Goal: Task Accomplishment & Management: Use online tool/utility

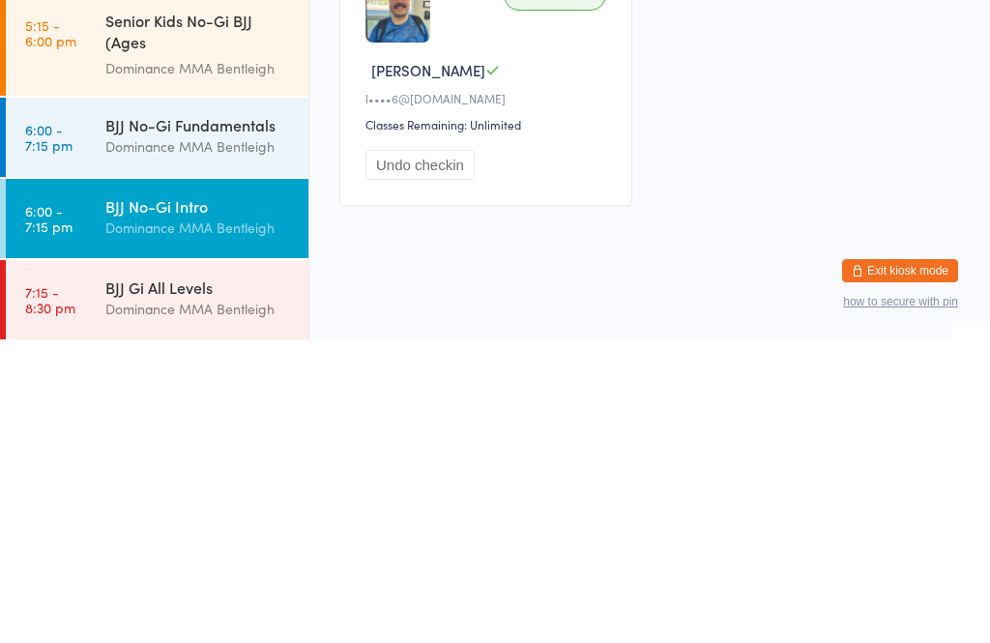
scroll to position [65, 0]
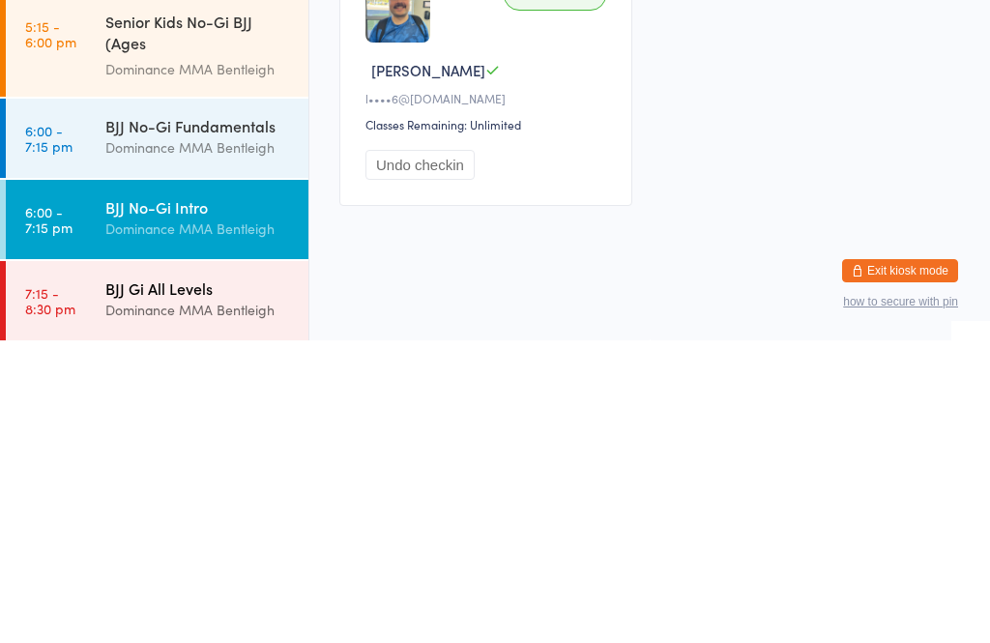
click at [222, 580] on div "BJJ Gi All Levels" at bounding box center [198, 590] width 187 height 21
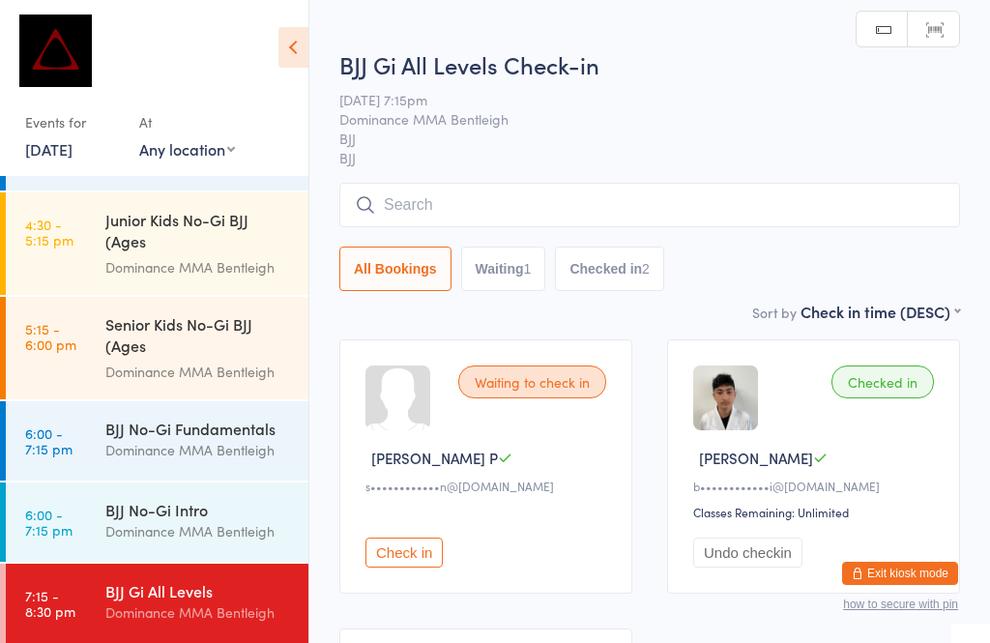
click at [568, 205] on input "search" at bounding box center [649, 205] width 621 height 44
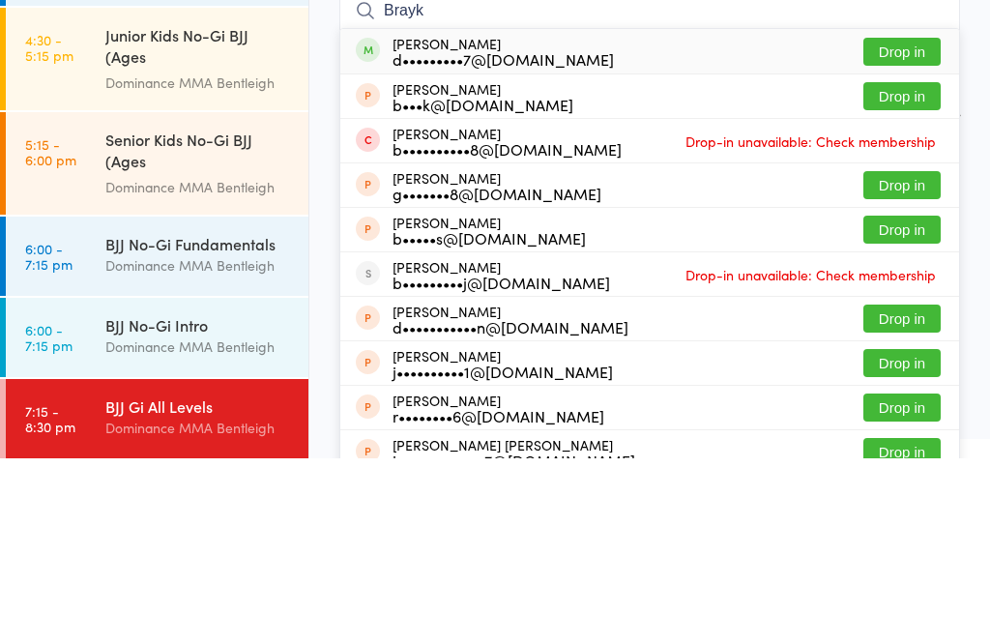
type input "Brayk"
click at [891, 222] on button "Drop in" at bounding box center [901, 236] width 77 height 28
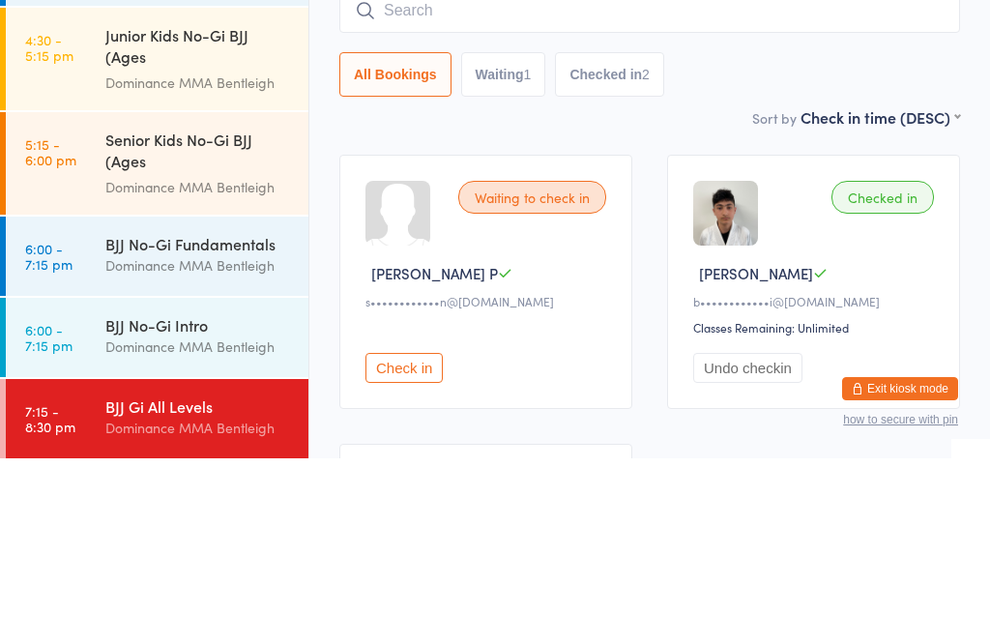
scroll to position [185, 0]
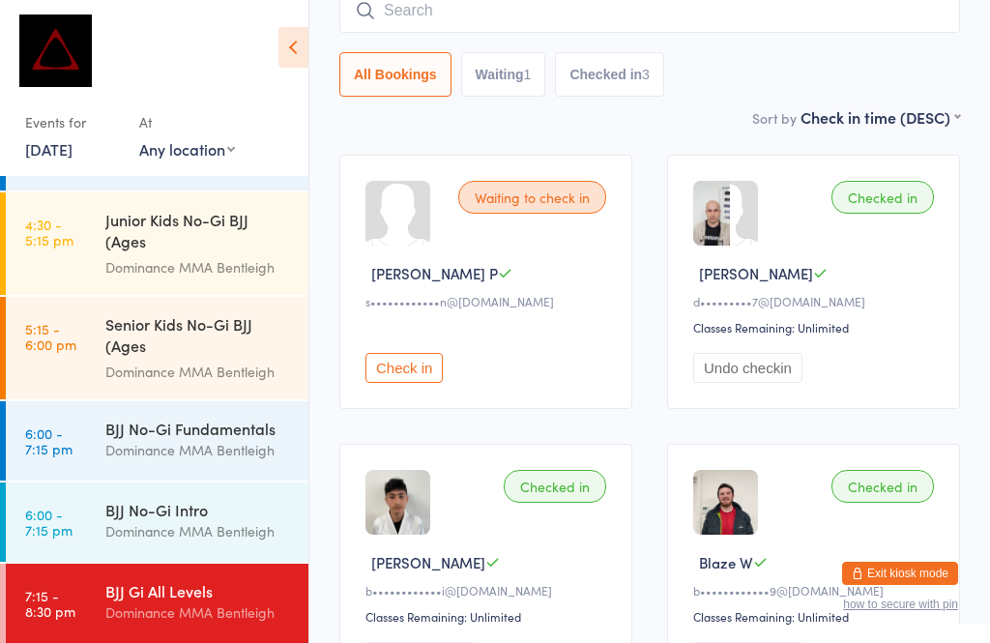
click at [388, 15] on input "search" at bounding box center [649, 10] width 621 height 44
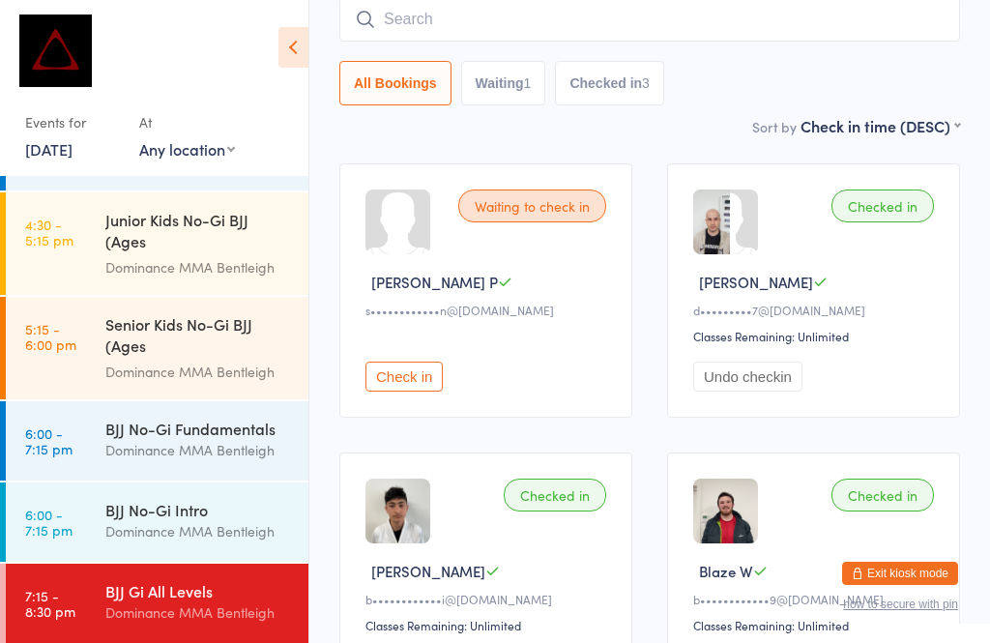
scroll to position [175, 0]
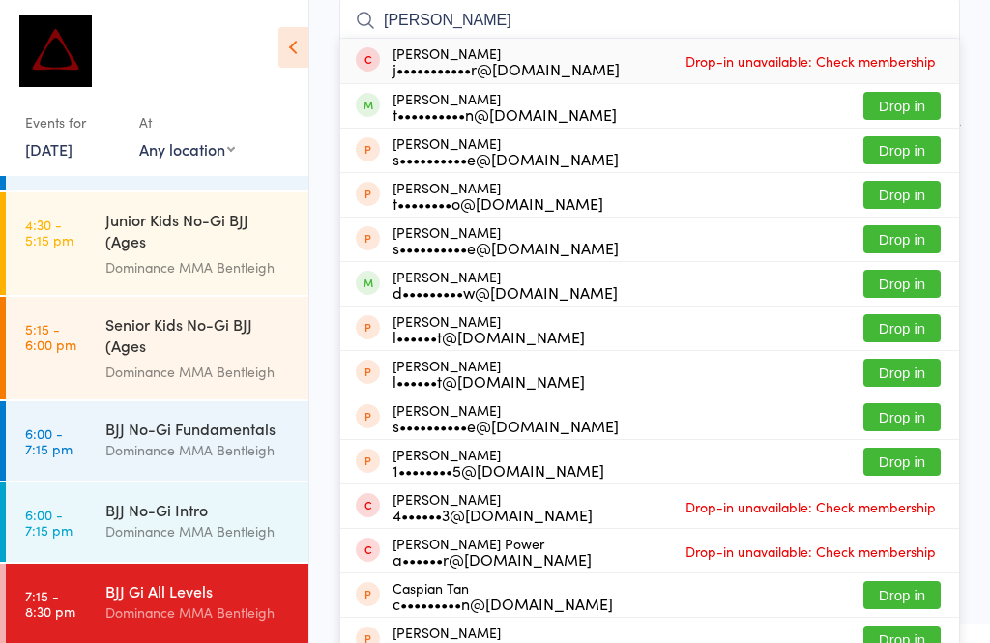
type input "[PERSON_NAME]"
click at [897, 103] on button "Drop in" at bounding box center [901, 106] width 77 height 28
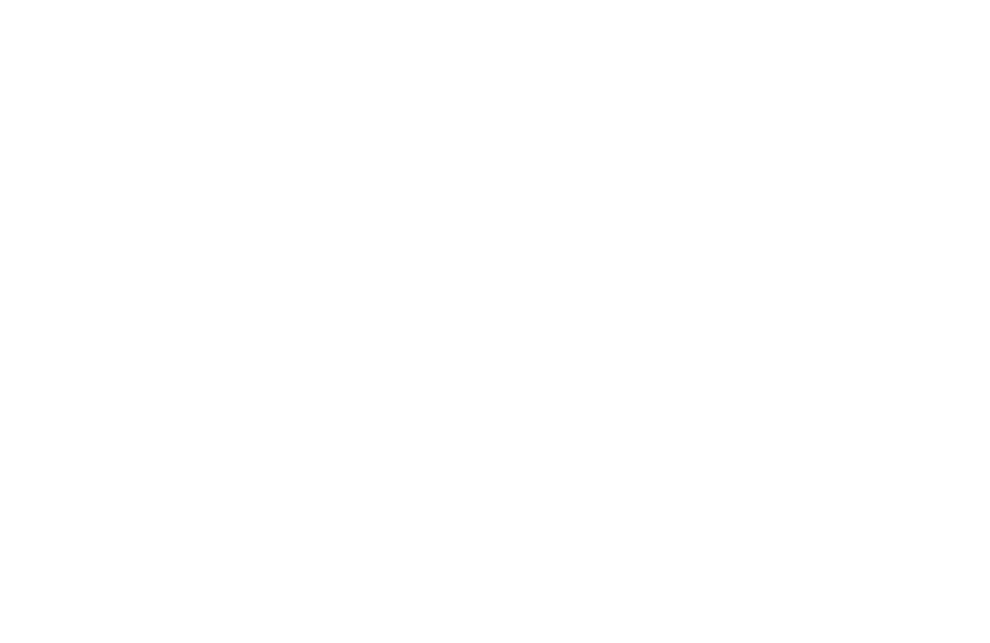
scroll to position [0, 0]
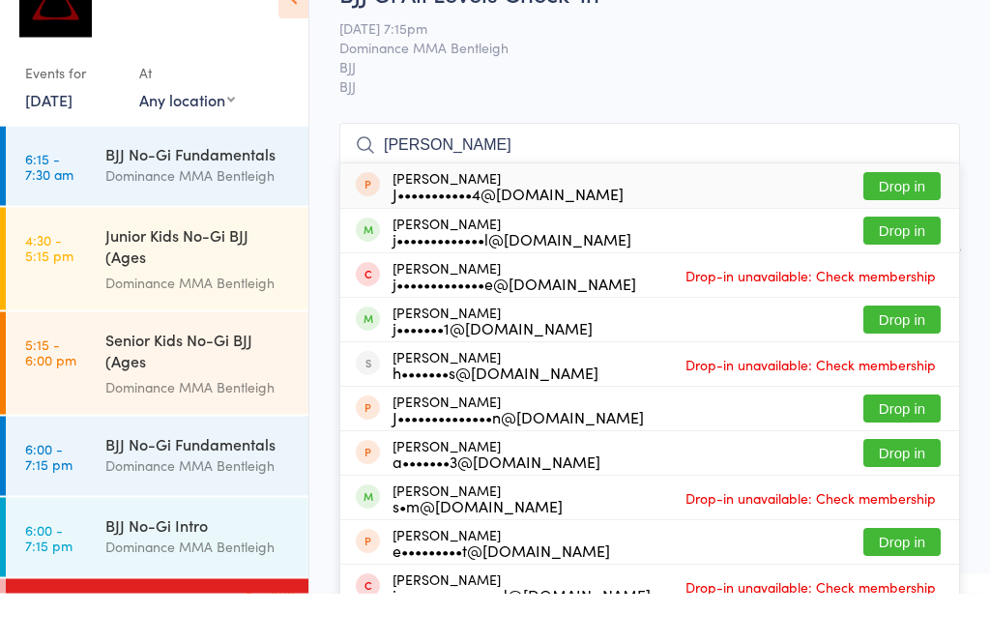
type input "[PERSON_NAME]"
click at [890, 267] on button "Drop in" at bounding box center [901, 281] width 77 height 28
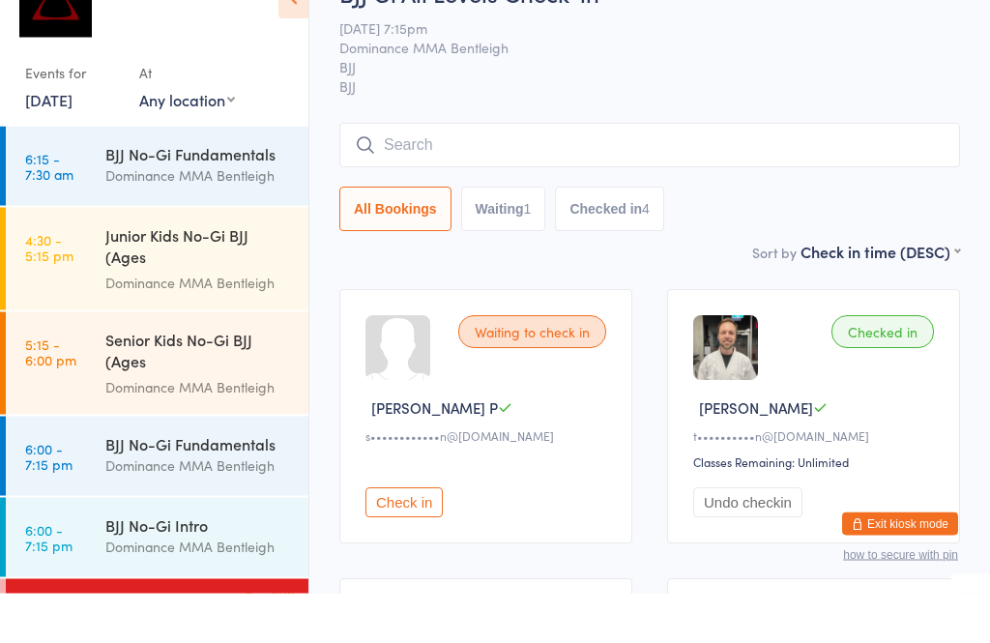
scroll to position [50, 0]
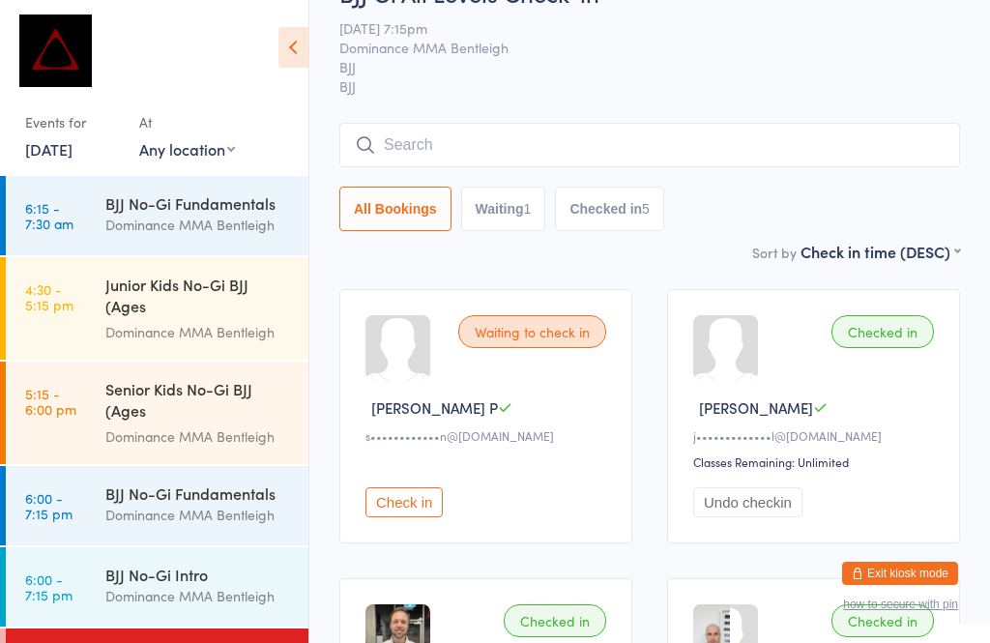
click at [574, 157] on input "search" at bounding box center [649, 145] width 621 height 44
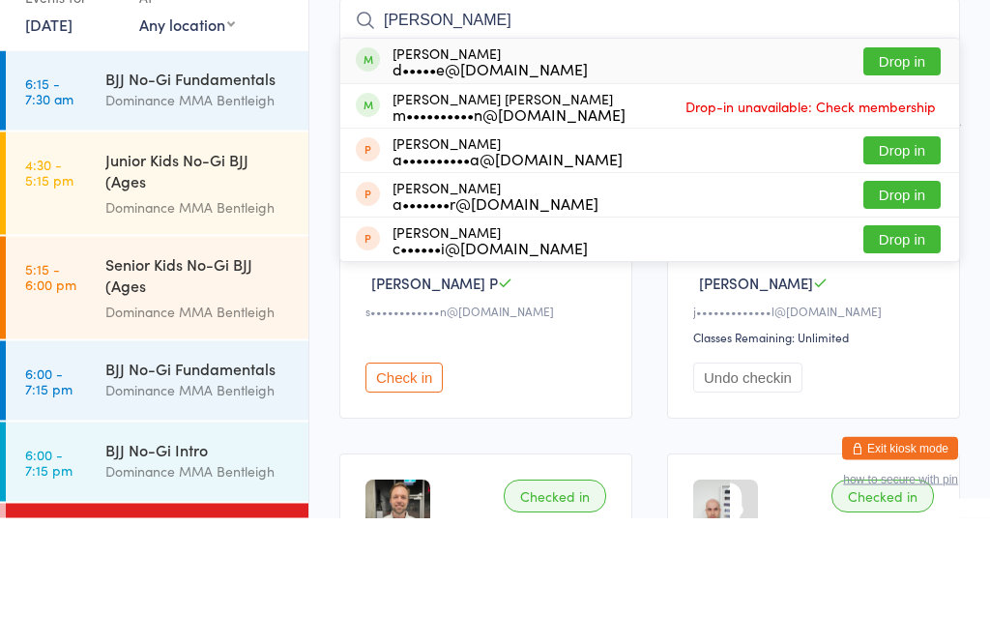
type input "[PERSON_NAME]"
click at [896, 173] on button "Drop in" at bounding box center [901, 187] width 77 height 28
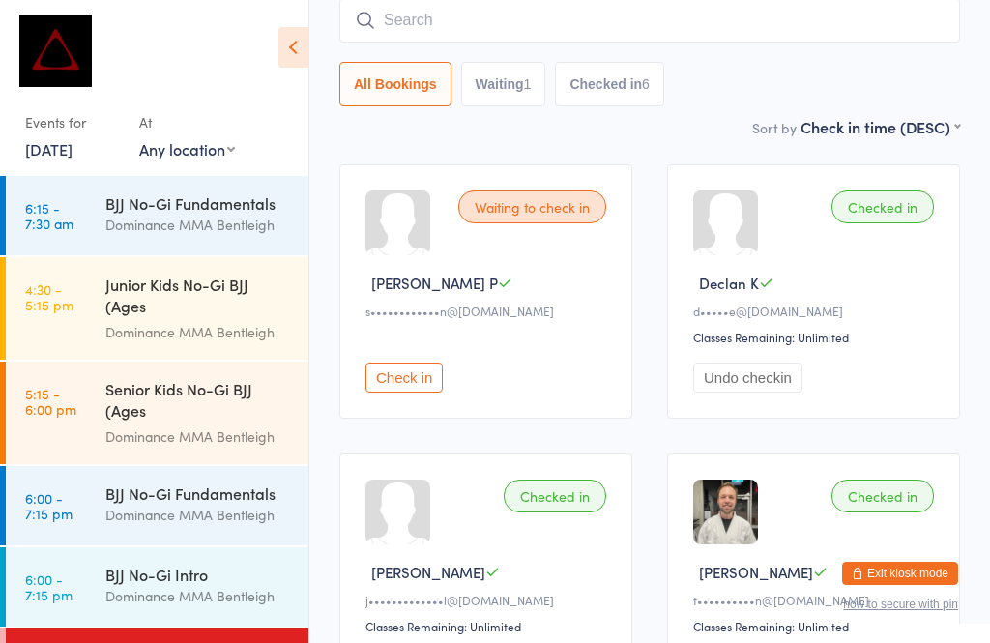
click at [507, 10] on input "search" at bounding box center [649, 20] width 621 height 44
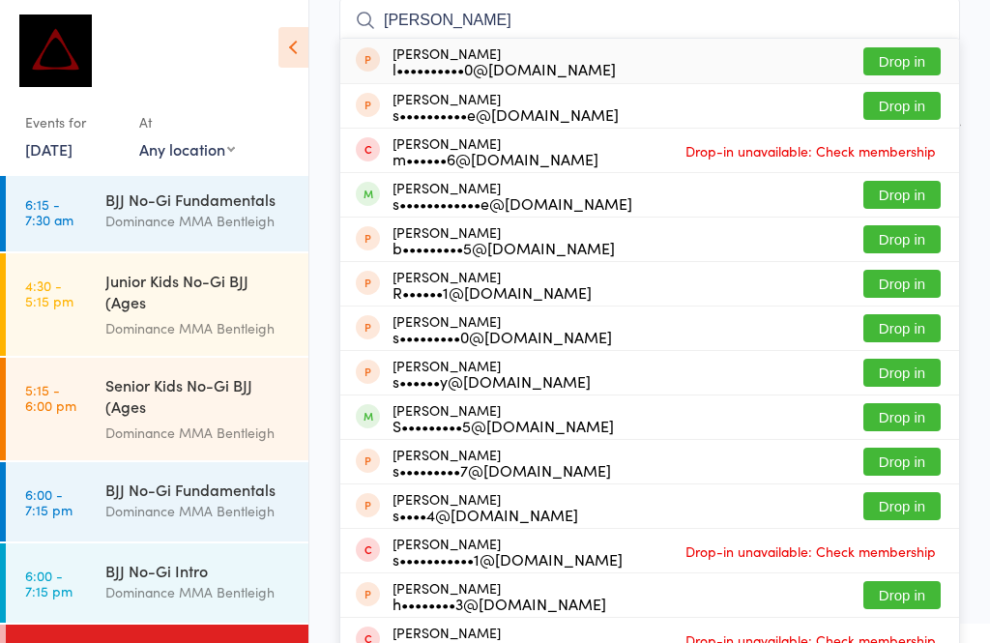
scroll to position [3, 0]
type input "[PERSON_NAME]"
click at [900, 205] on button "Drop in" at bounding box center [901, 195] width 77 height 28
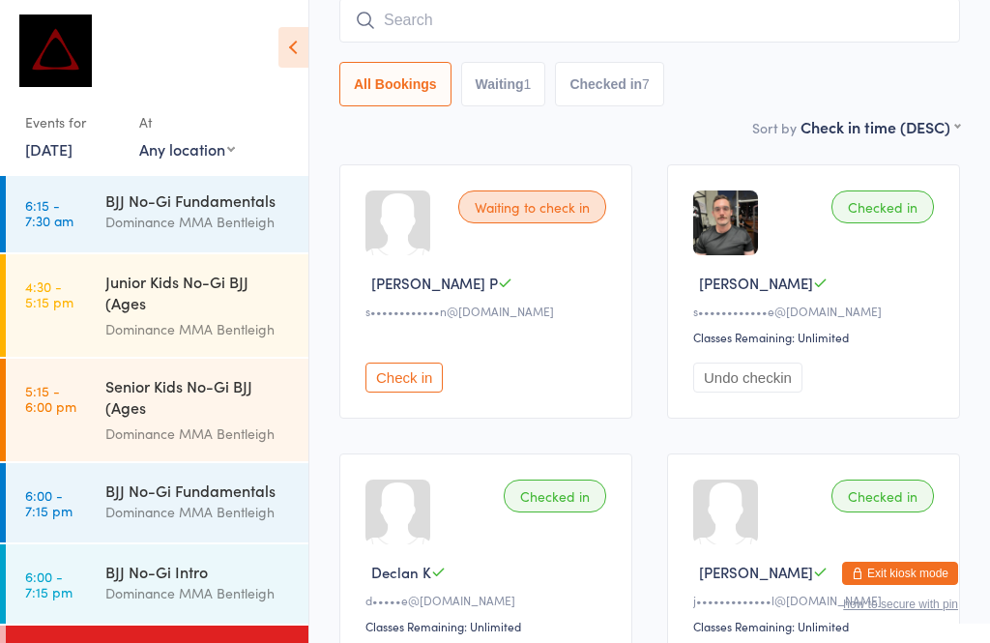
click at [549, 25] on input "search" at bounding box center [649, 20] width 621 height 44
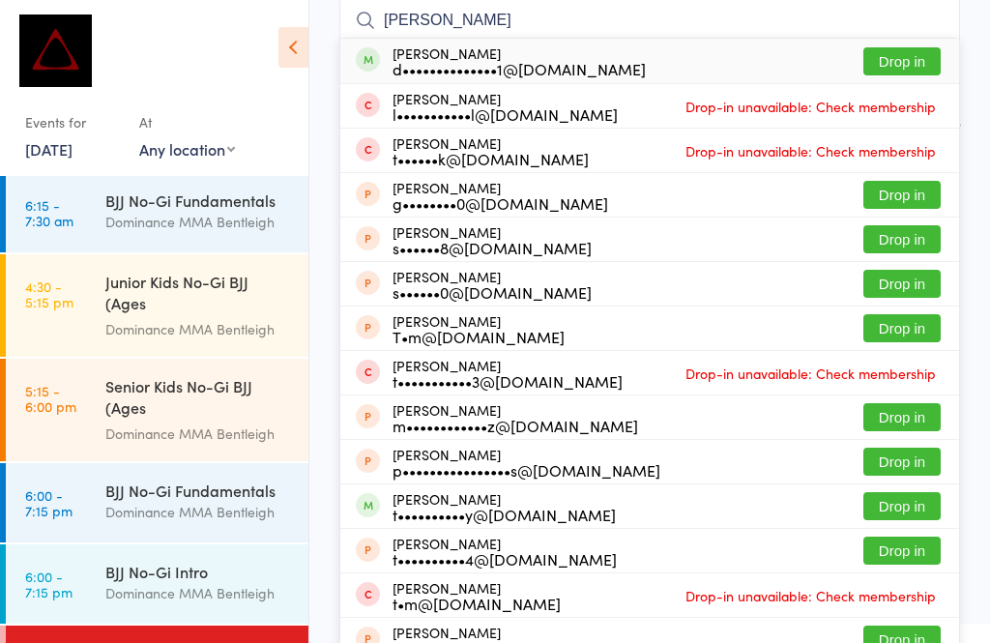
type input "[PERSON_NAME]"
click at [891, 59] on button "Drop in" at bounding box center [901, 61] width 77 height 28
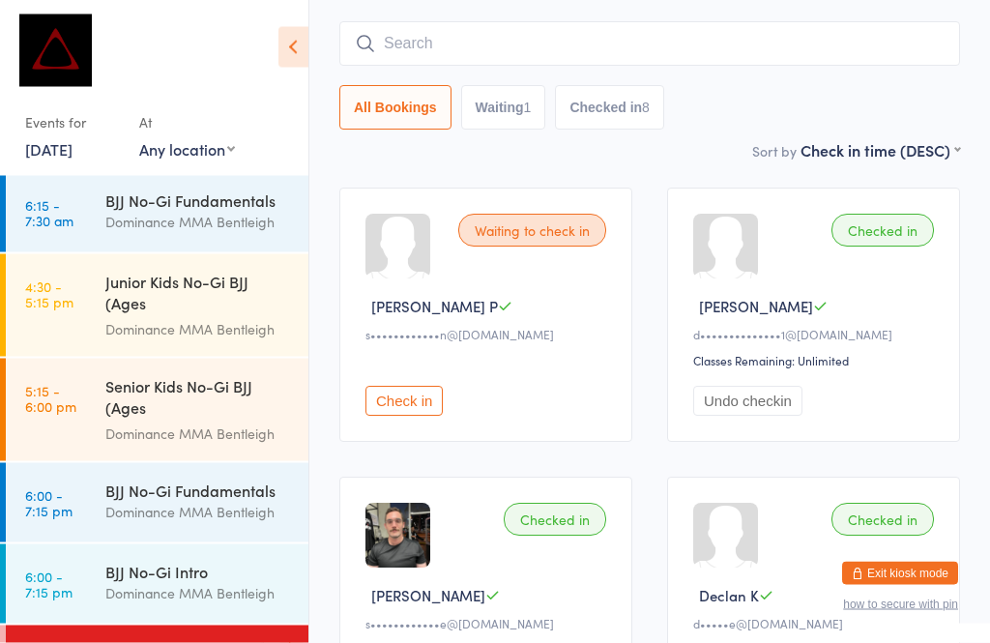
scroll to position [130, 0]
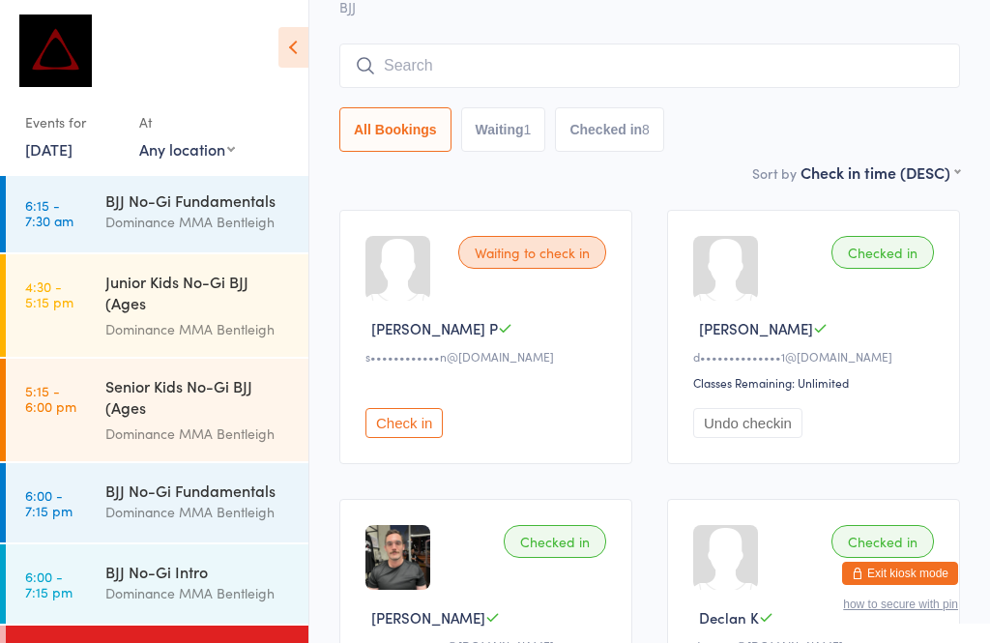
click at [753, 66] on input "search" at bounding box center [649, 65] width 621 height 44
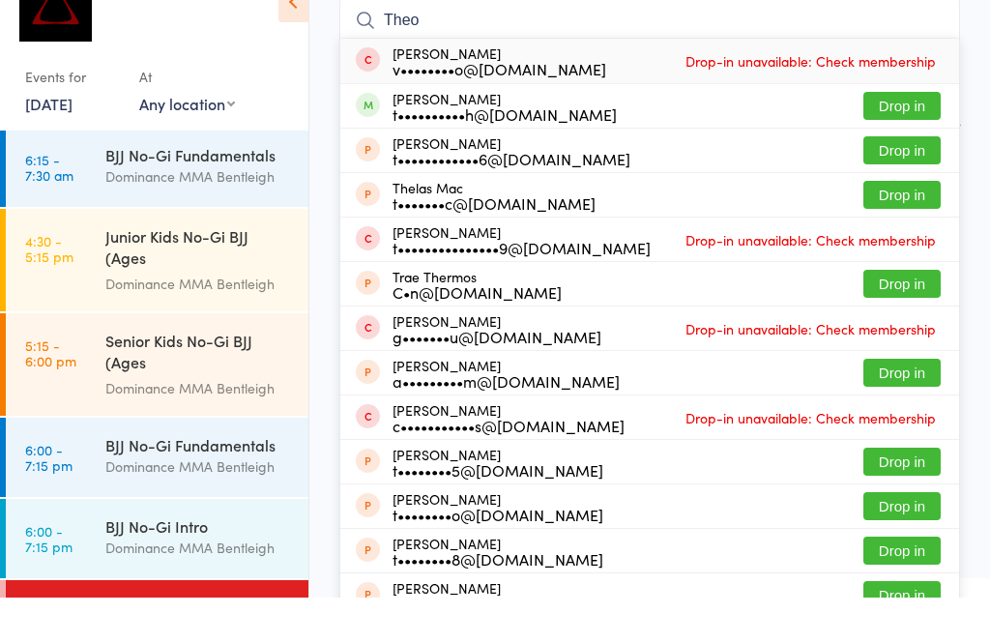
type input "Theo"
click at [892, 137] on button "Drop in" at bounding box center [901, 151] width 77 height 28
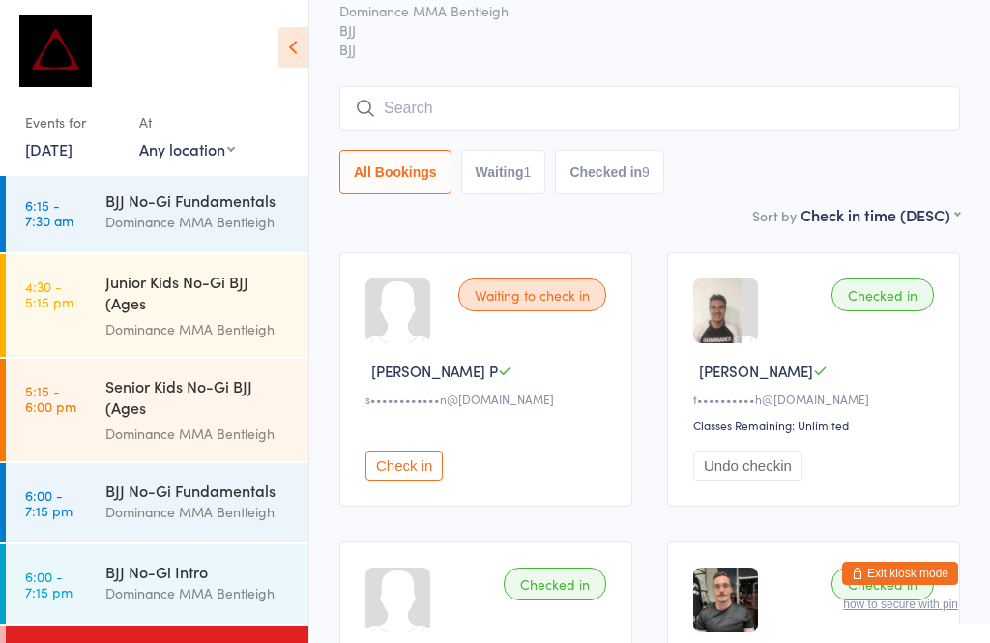
scroll to position [0, 0]
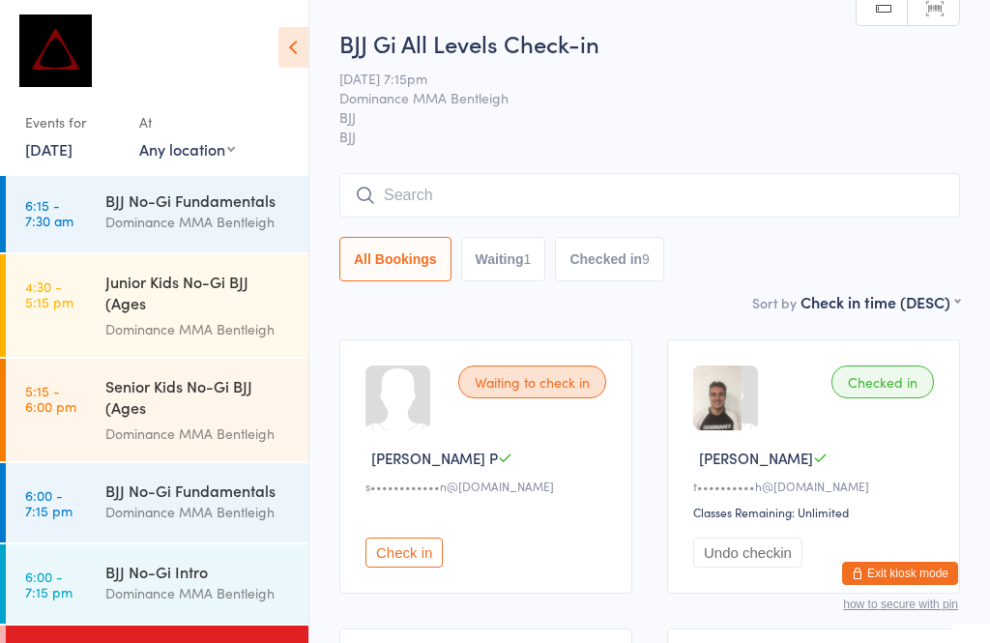
click at [553, 188] on input "search" at bounding box center [649, 195] width 621 height 44
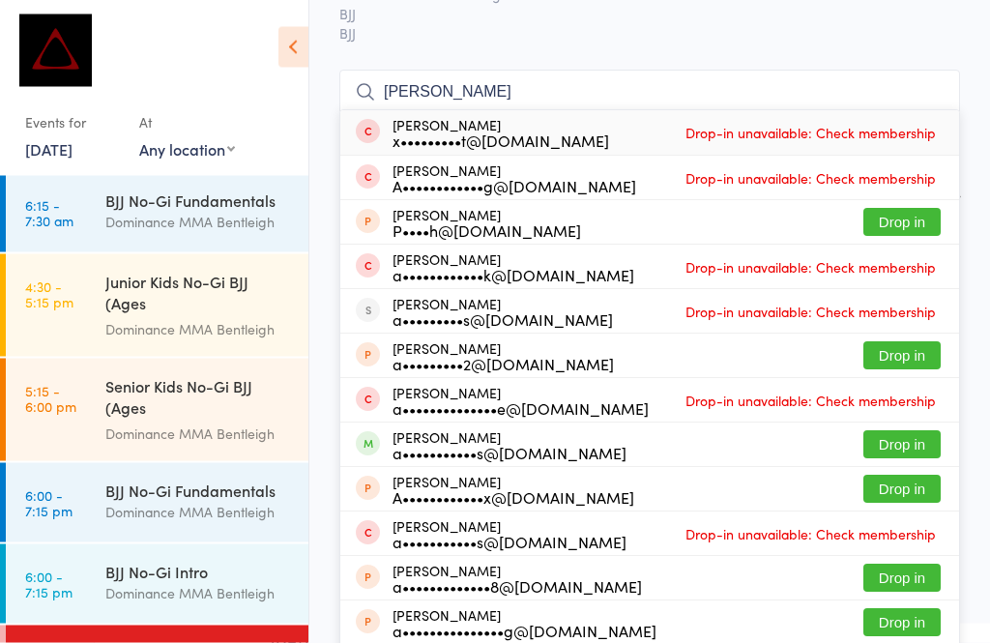
scroll to position [115, 0]
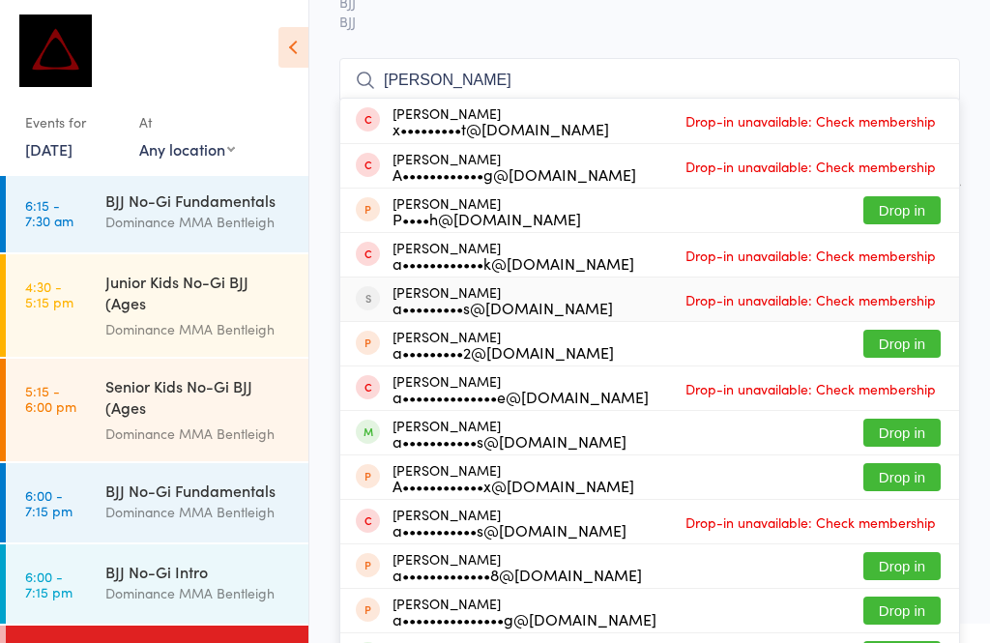
type input "[PERSON_NAME]"
click at [624, 291] on div "[PERSON_NAME] a•••••••••s@[DOMAIN_NAME] Drop-in unavailable: Check membership" at bounding box center [649, 298] width 619 height 43
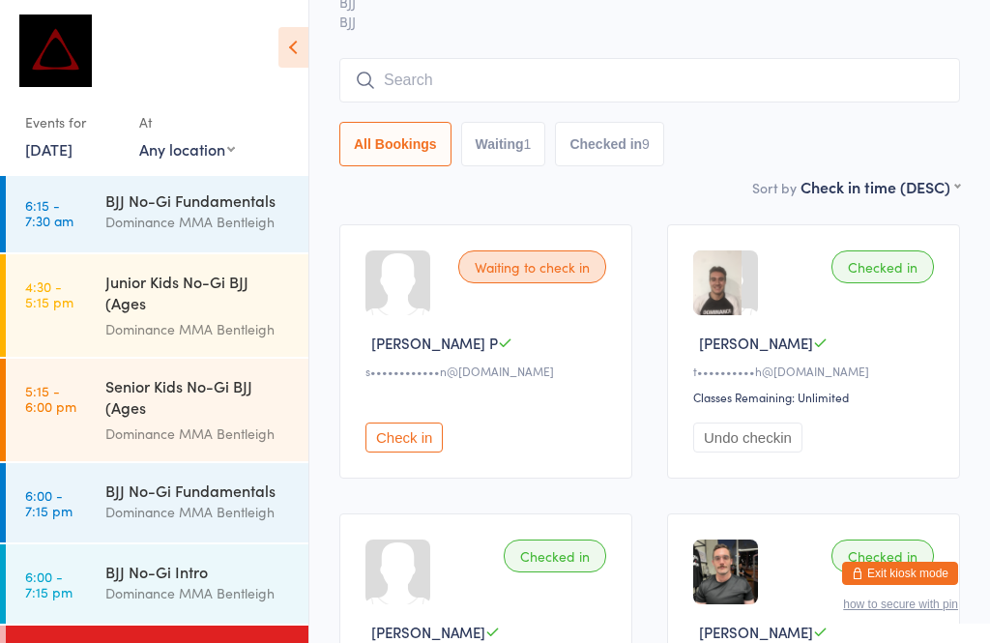
click at [690, 81] on input "search" at bounding box center [649, 80] width 621 height 44
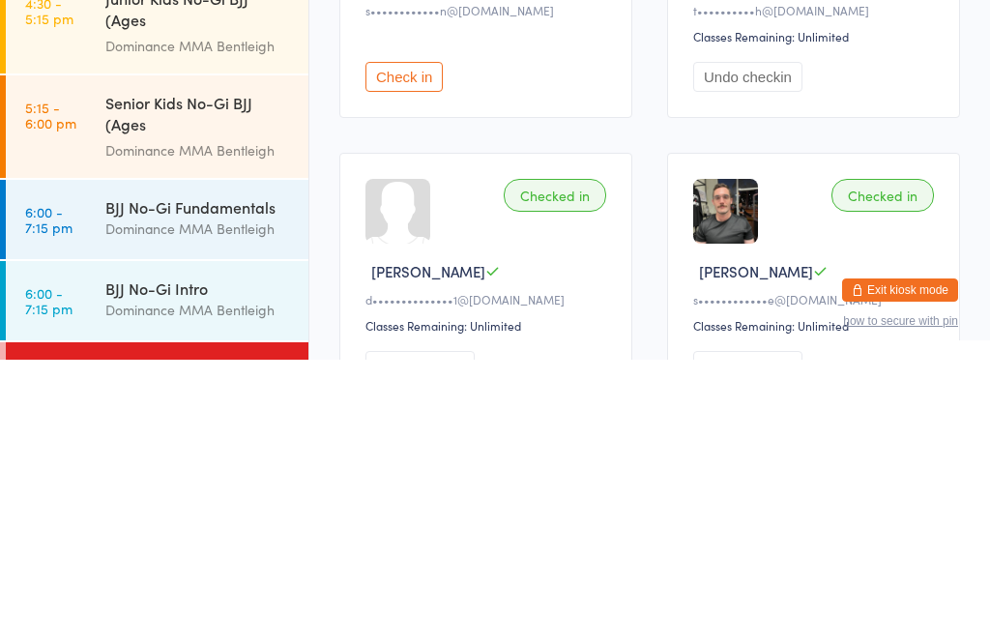
scroll to position [193, 0]
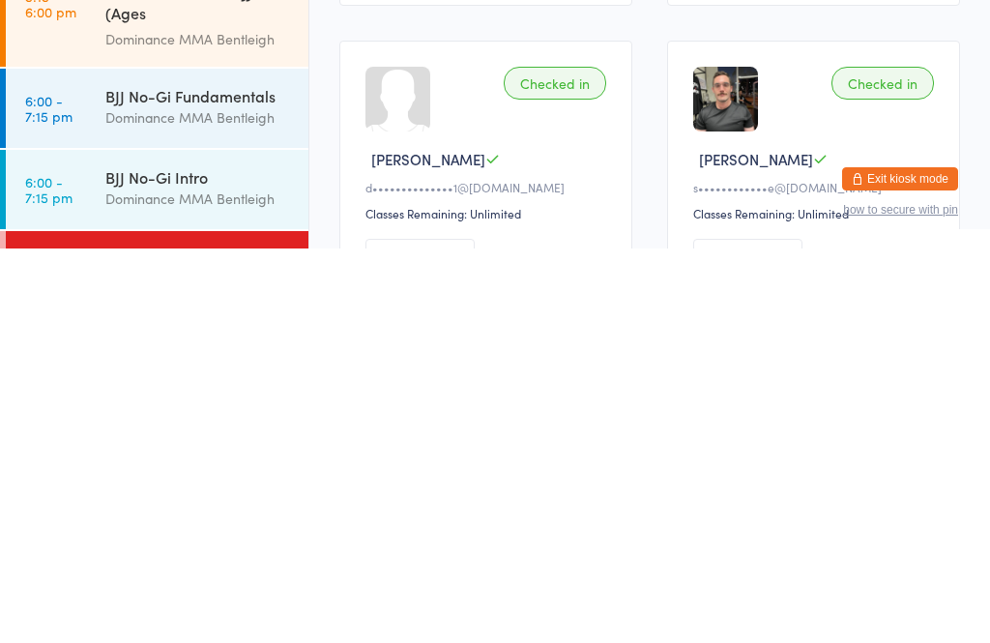
click at [158, 642] on div "BJJ Gi All Levels" at bounding box center [198, 652] width 187 height 21
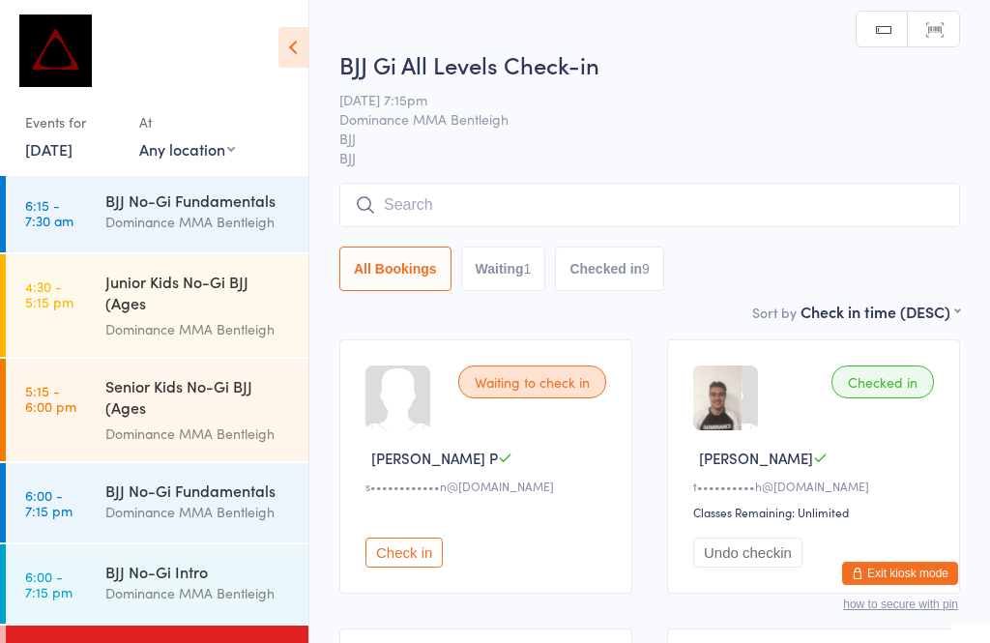
click at [527, 195] on input "search" at bounding box center [649, 205] width 621 height 44
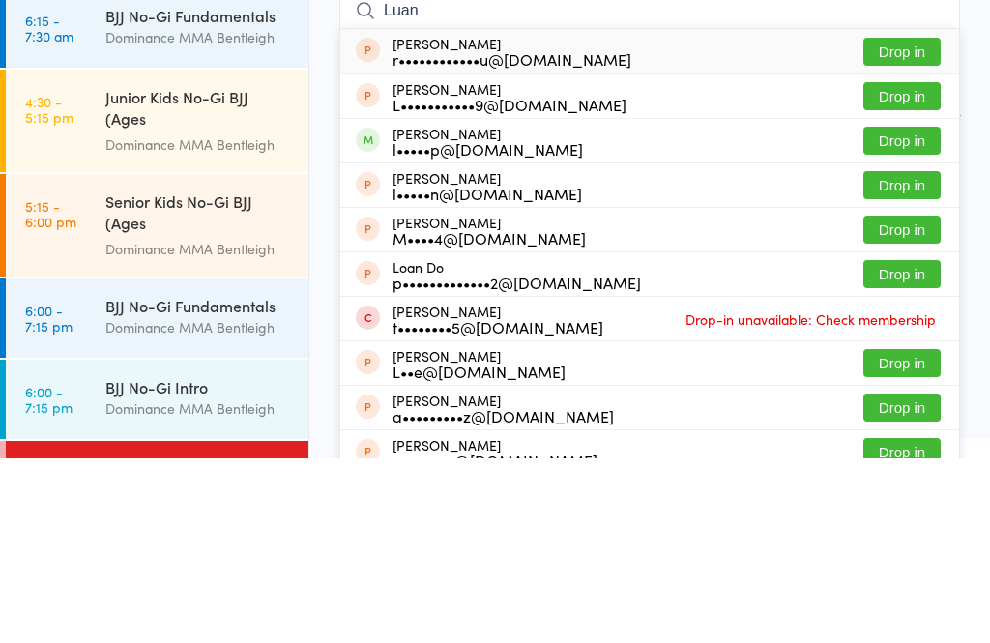
type input "Luan"
click at [896, 311] on button "Drop in" at bounding box center [901, 325] width 77 height 28
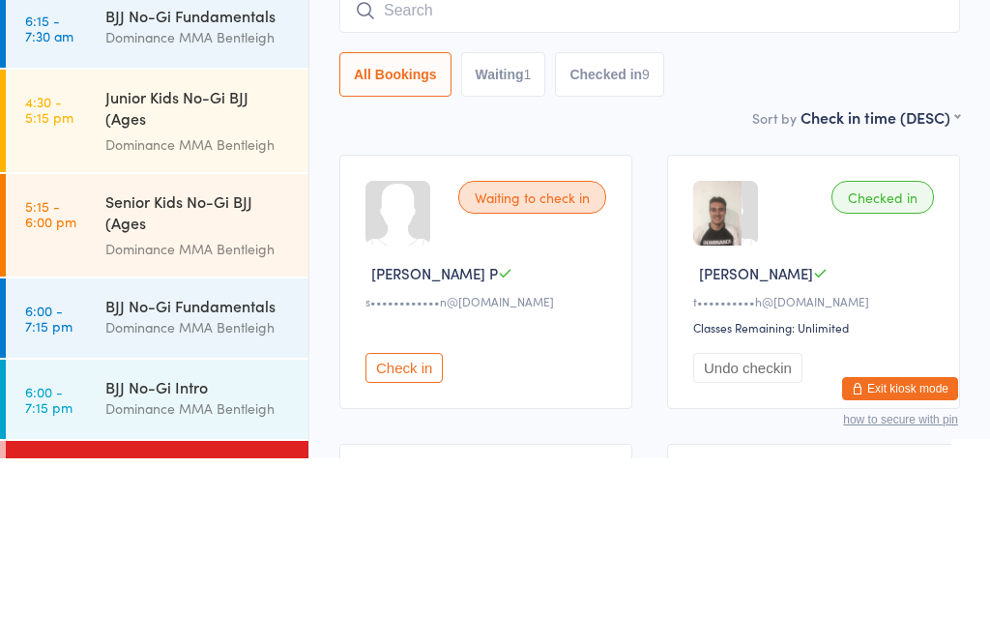
scroll to position [185, 0]
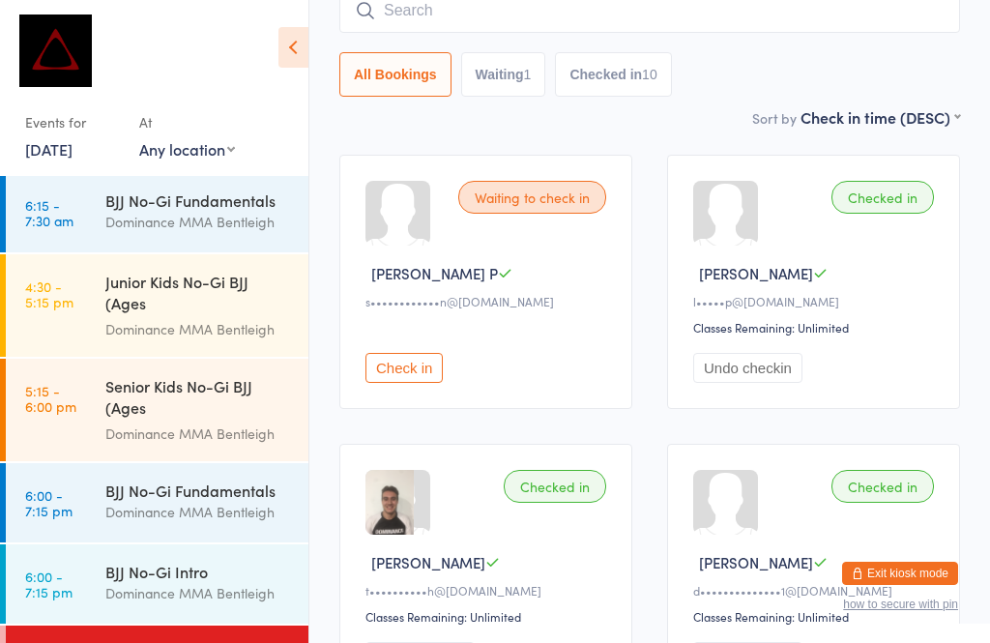
click at [443, 15] on input "search" at bounding box center [649, 10] width 621 height 44
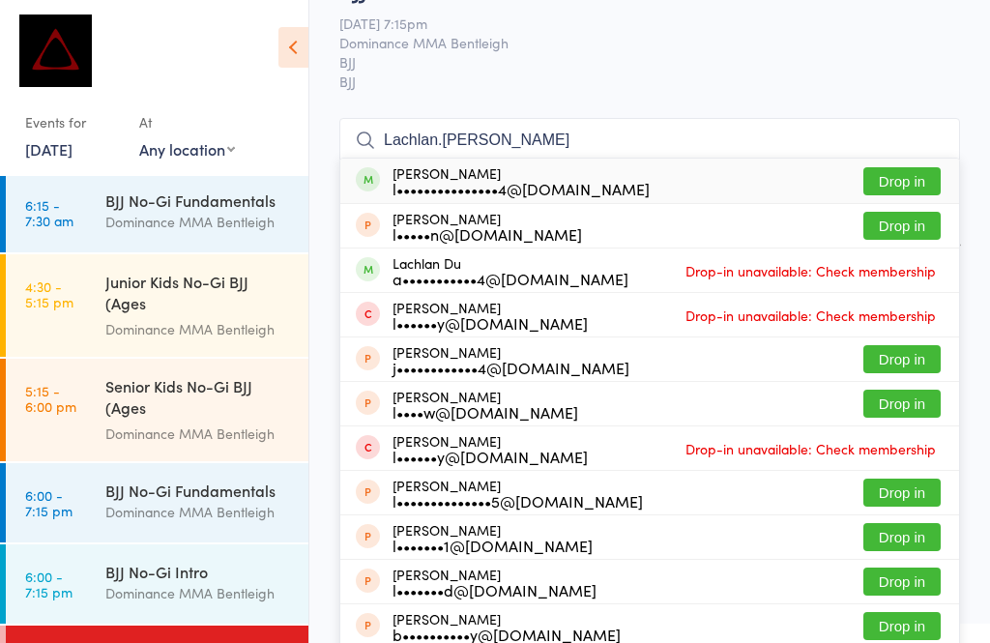
scroll to position [42, 0]
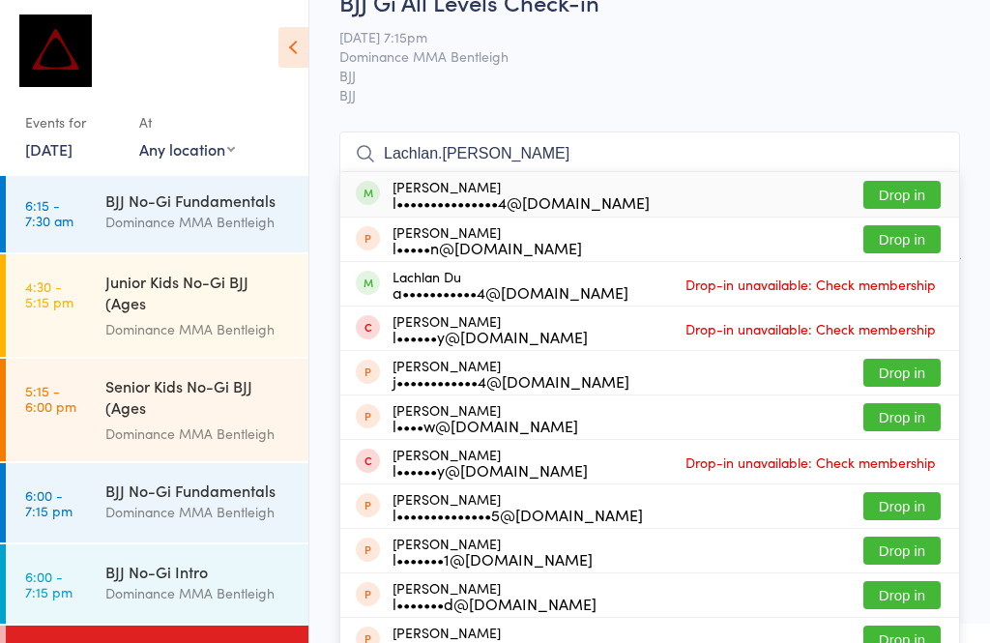
type input "Lachlan.[PERSON_NAME]"
click at [884, 195] on button "Drop in" at bounding box center [901, 195] width 77 height 28
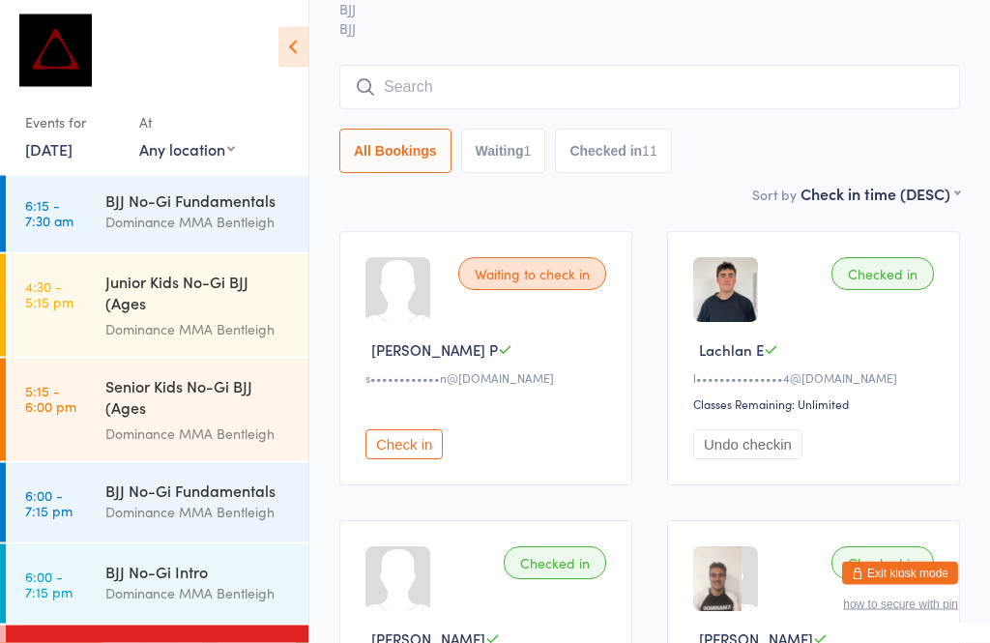
scroll to position [129, 0]
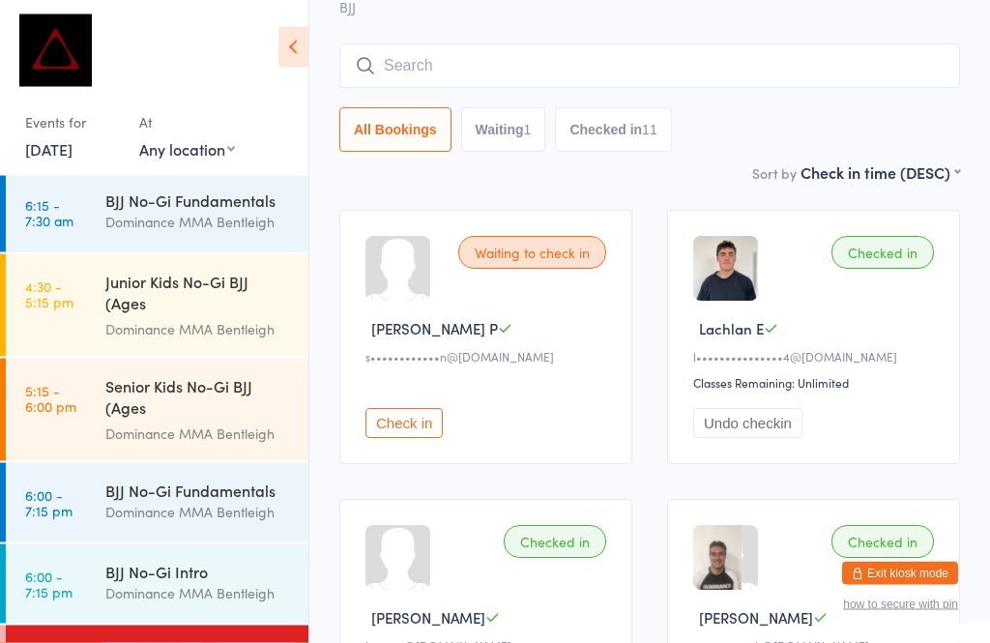
click at [203, 642] on div "BJJ Gi All Levels" at bounding box center [198, 652] width 187 height 21
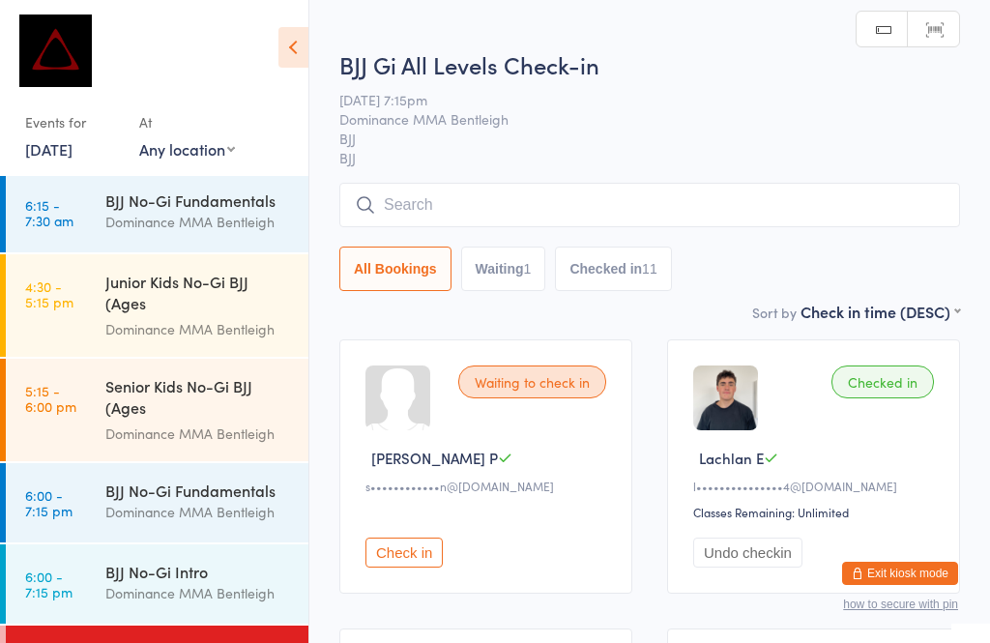
click at [727, 219] on input "search" at bounding box center [649, 205] width 621 height 44
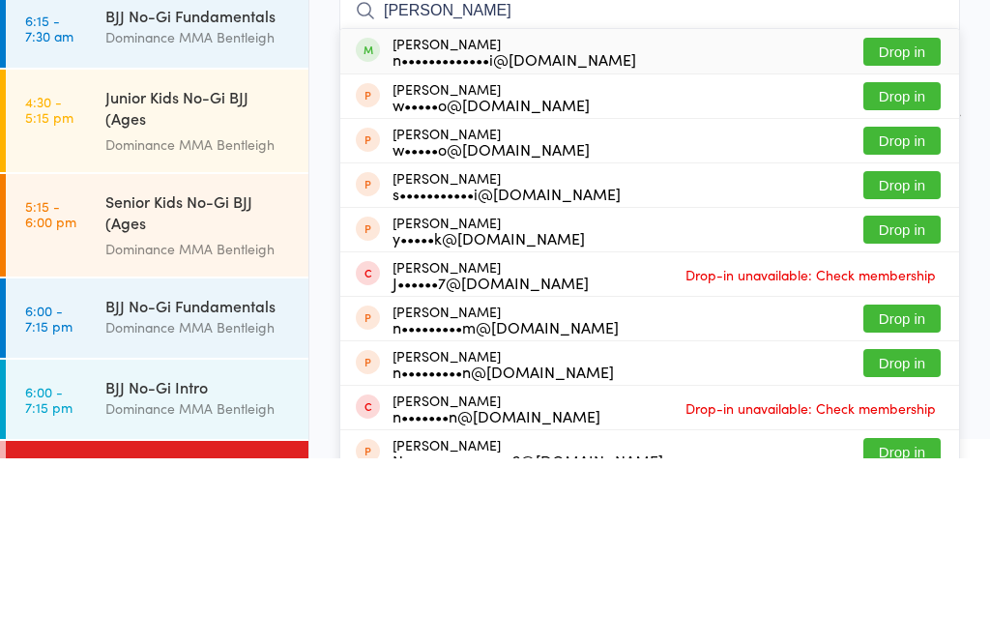
type input "[PERSON_NAME]"
click at [913, 222] on button "Drop in" at bounding box center [901, 236] width 77 height 28
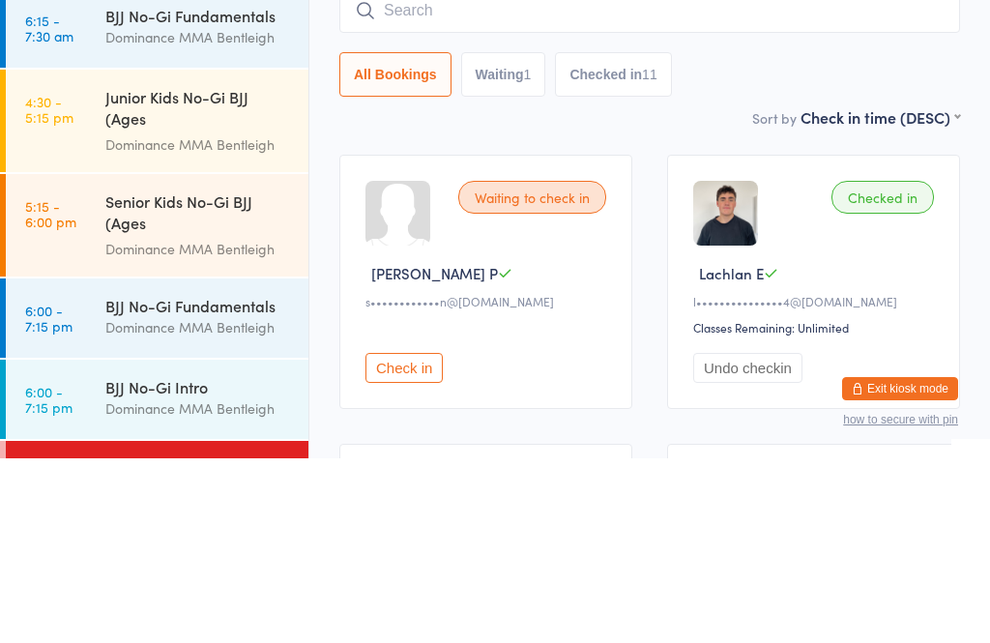
scroll to position [185, 0]
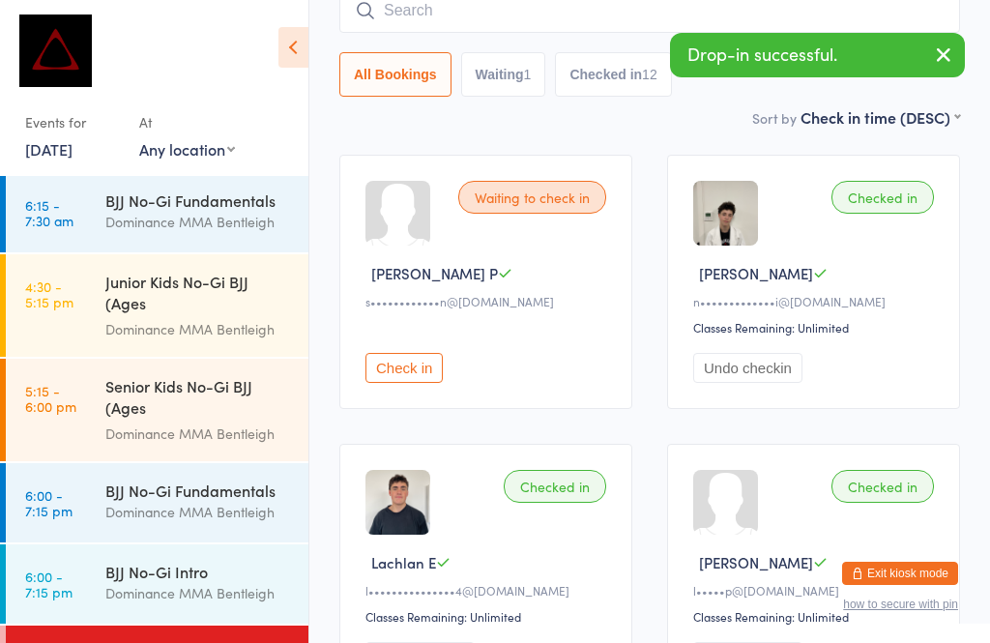
click at [737, 195] on img at bounding box center [725, 213] width 65 height 65
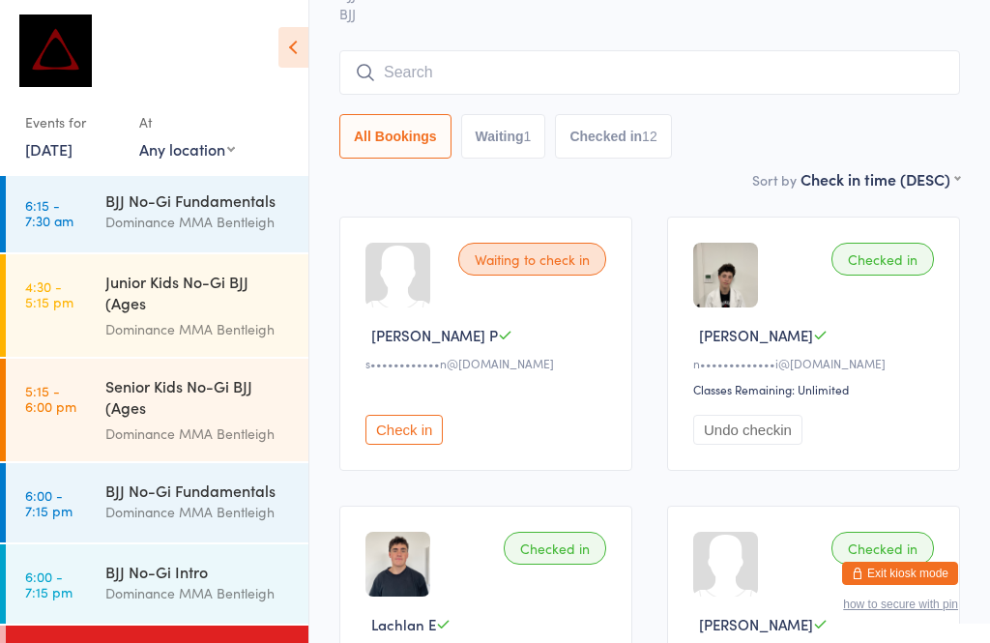
scroll to position [106, 0]
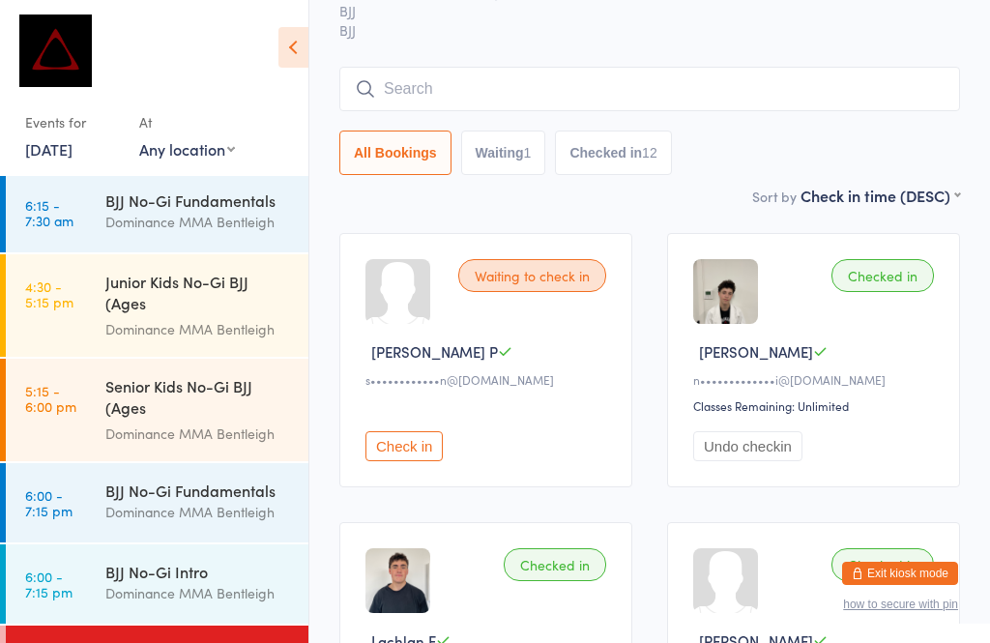
click at [774, 86] on input "search" at bounding box center [649, 89] width 621 height 44
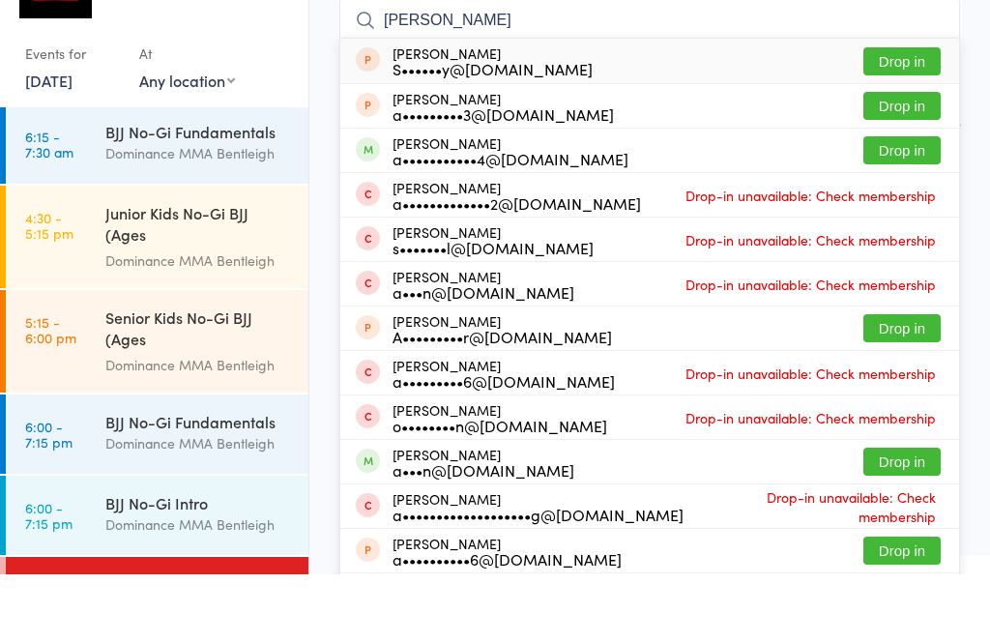
type input "[PERSON_NAME]"
click at [893, 205] on button "Drop in" at bounding box center [901, 219] width 77 height 28
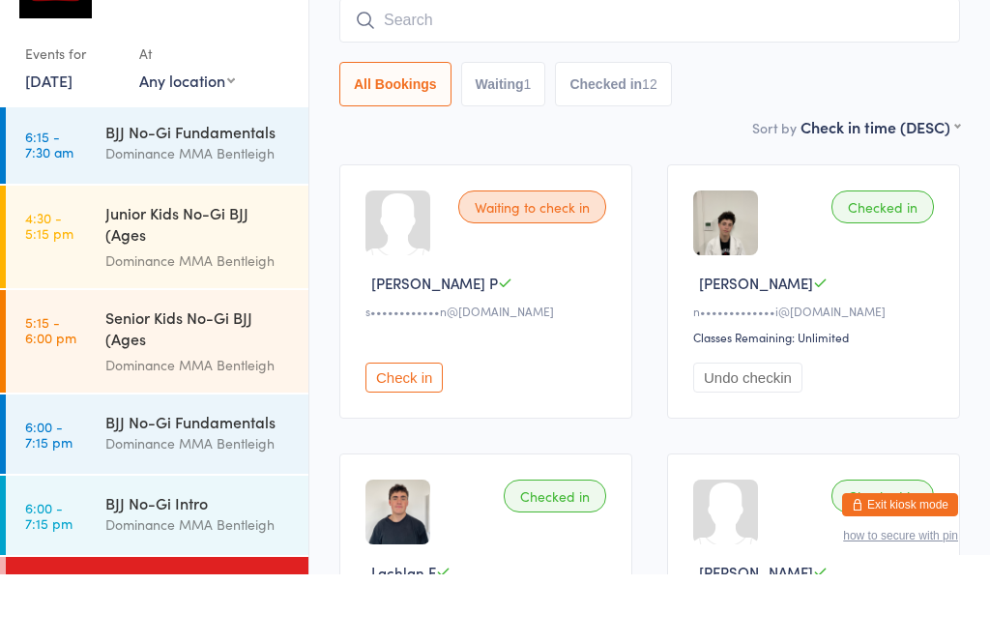
scroll to position [175, 0]
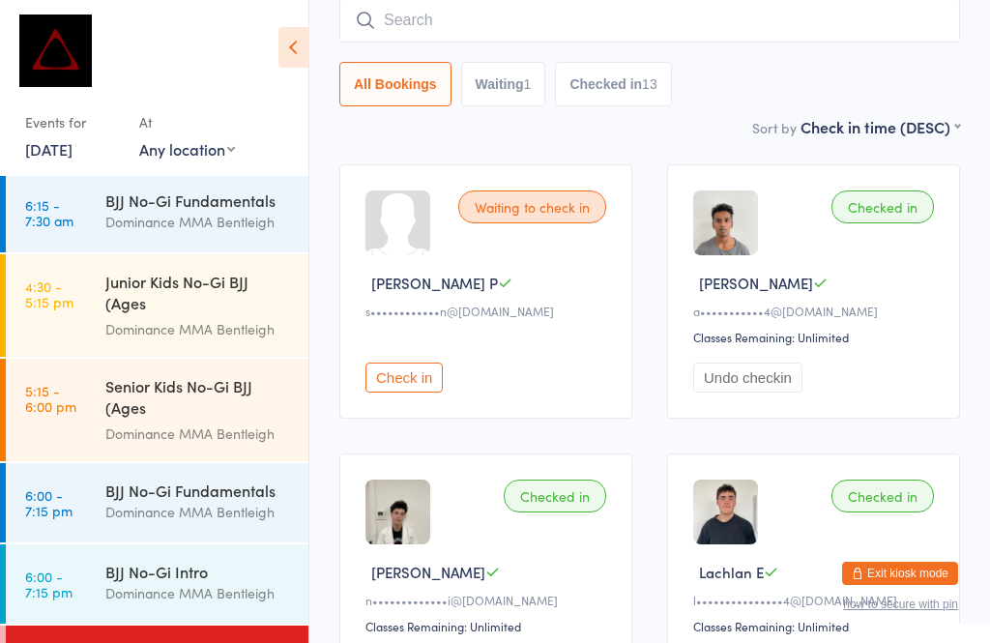
click at [443, 28] on input "search" at bounding box center [649, 20] width 621 height 44
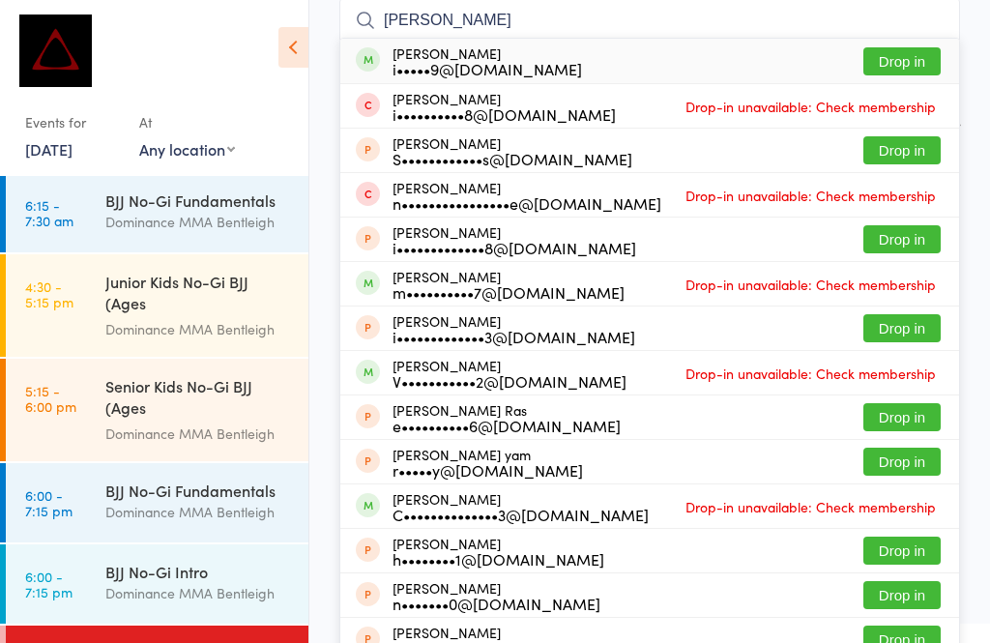
type input "[PERSON_NAME]"
click at [899, 66] on button "Drop in" at bounding box center [901, 61] width 77 height 28
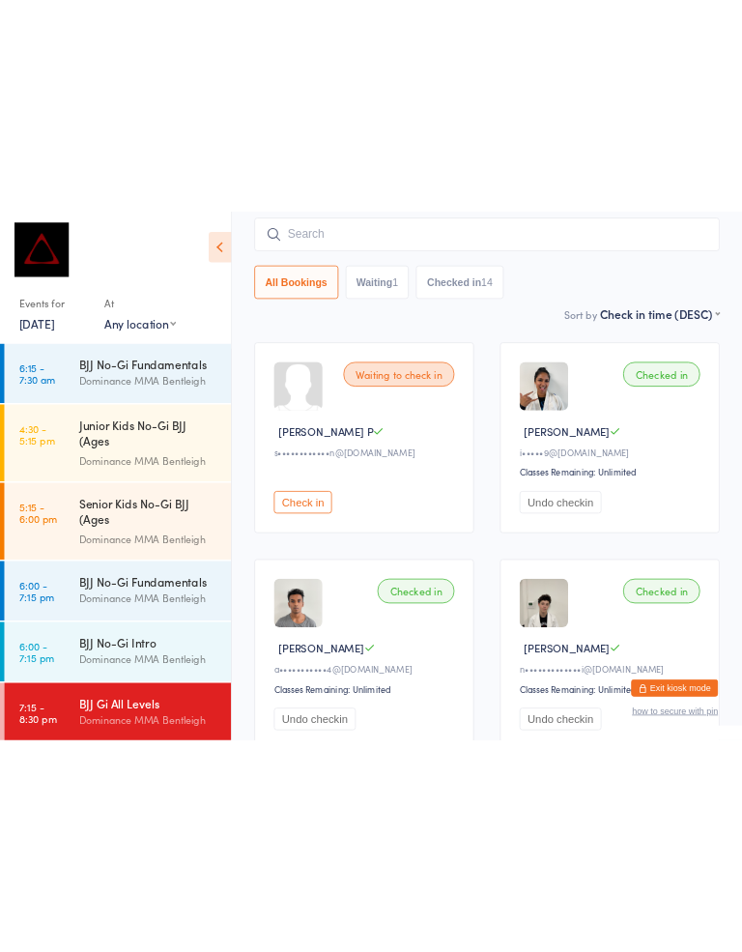
scroll to position [0, 0]
